Goal: Check status: Check status

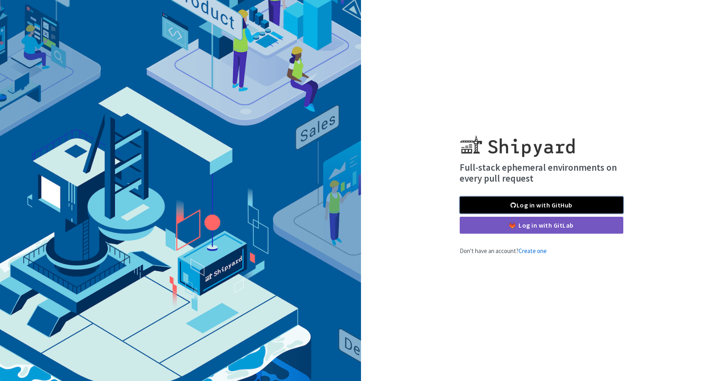
click at [532, 202] on link "Log in with GitHub" at bounding box center [542, 204] width 164 height 17
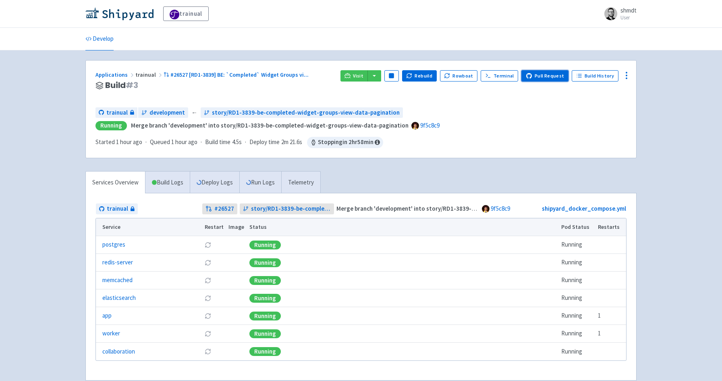
click at [542, 77] on link "Pull Request" at bounding box center [545, 75] width 47 height 11
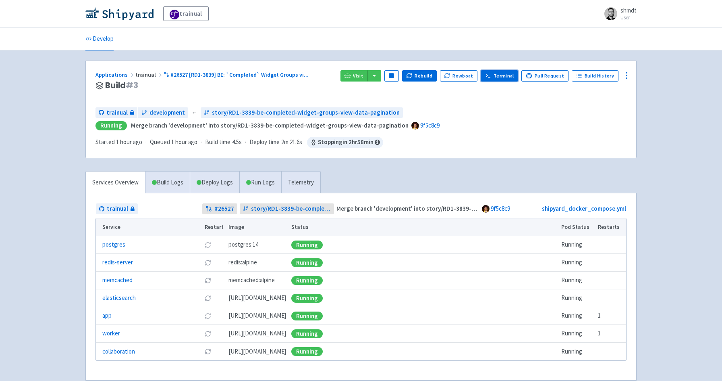
click at [506, 79] on link "Terminal" at bounding box center [499, 75] width 37 height 11
click at [542, 76] on link "Pull Request" at bounding box center [545, 75] width 47 height 11
